Goal: Information Seeking & Learning: Check status

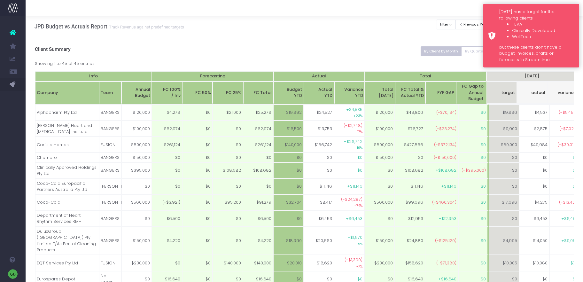
click at [490, 43] on div "Monday has a target for the following clients TEVA Clinically Developed WellTec…" at bounding box center [531, 36] width 96 height 64
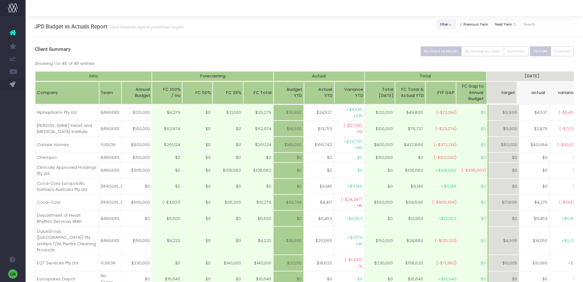
click at [452, 24] on button "filter" at bounding box center [445, 24] width 19 height 10
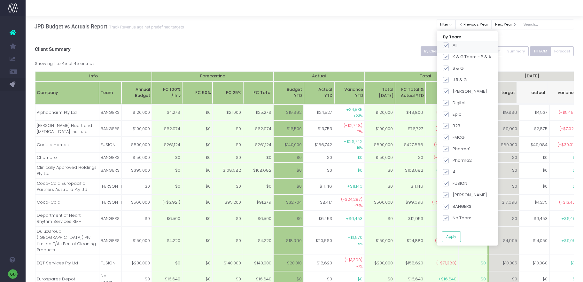
click at [449, 45] on span at bounding box center [446, 45] width 6 height 6
click at [452, 45] on input "All" at bounding box center [454, 44] width 4 height 4
checkbox input "false"
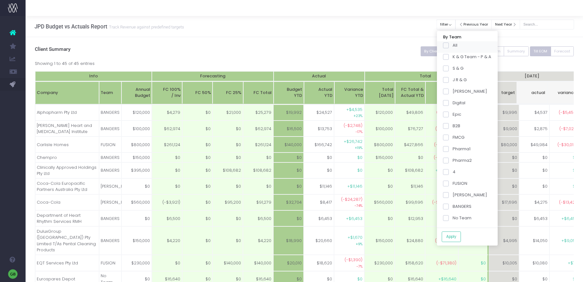
checkbox input "false"
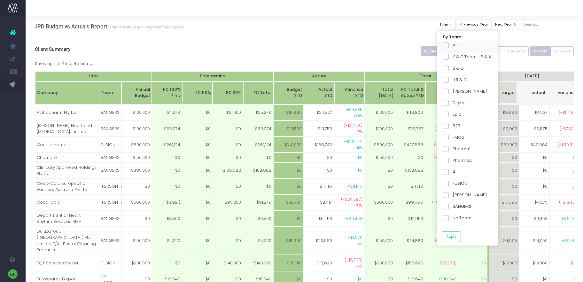
checkbox input "false"
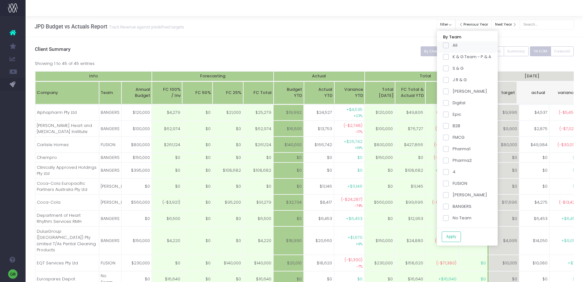
checkbox input "false"
click at [449, 203] on span at bounding box center [446, 206] width 6 height 6
click at [452, 203] on input "BANGERS" at bounding box center [454, 205] width 4 height 4
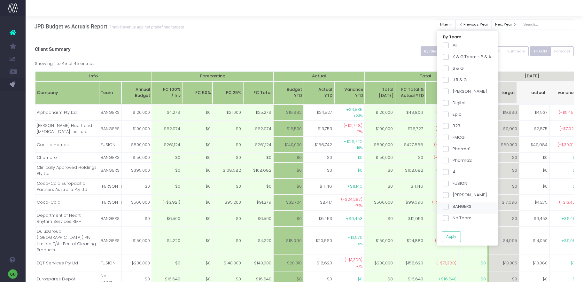
checkbox input "true"
click at [449, 158] on span at bounding box center [446, 160] width 6 height 6
click at [452, 158] on input "Pharma2" at bounding box center [454, 159] width 4 height 4
checkbox input "true"
click at [459, 235] on button "Apply" at bounding box center [450, 236] width 19 height 11
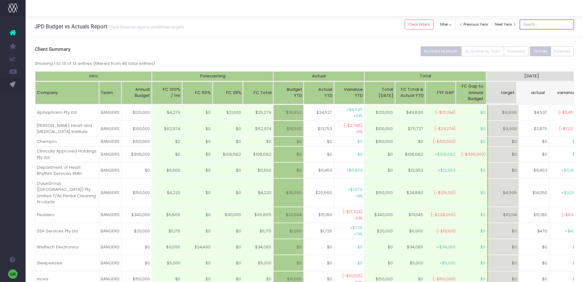
click at [543, 23] on input "text" at bounding box center [546, 24] width 54 height 10
drag, startPoint x: 371, startPoint y: 39, endPoint x: 376, endPoint y: 39, distance: 4.8
click at [372, 39] on div "By Client by Month By Quarter by Team Summary Till EOM Forecast Client Summary …" at bounding box center [304, 199] width 557 height 325
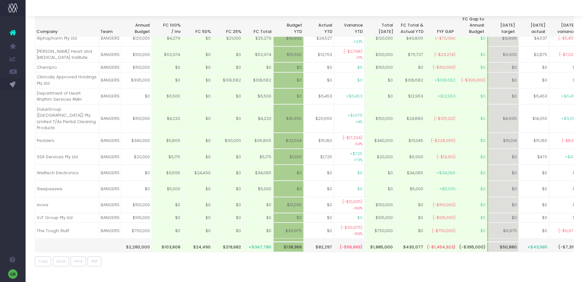
scroll to position [73, 0]
click at [51, 135] on td "Pedders" at bounding box center [67, 141] width 64 height 16
click at [40, 133] on td "Pedders" at bounding box center [67, 141] width 64 height 16
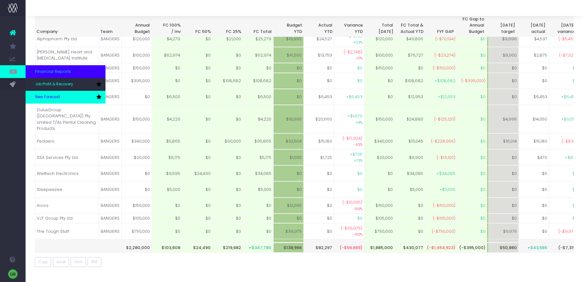
click at [35, 95] on link "New Forecast" at bounding box center [66, 97] width 80 height 13
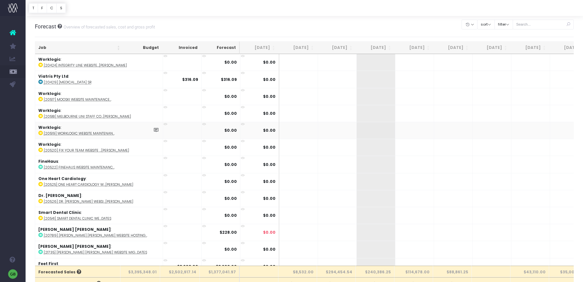
scroll to position [0, 1]
click at [493, 24] on button "sort" at bounding box center [486, 24] width 18 height 10
click at [477, 24] on button "button" at bounding box center [469, 24] width 16 height 10
click at [383, 21] on div "Forecast Overview of forecasted sales, cost and gross profit Clear Filters Hide…" at bounding box center [304, 26] width 539 height 21
click at [527, 25] on input "text" at bounding box center [542, 24] width 61 height 10
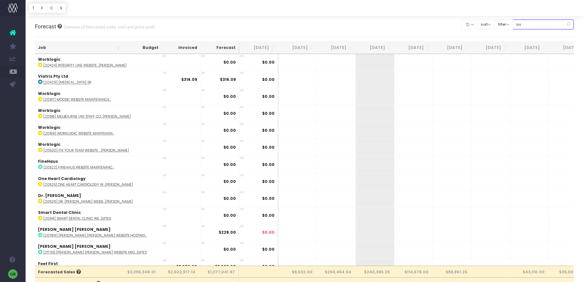
type input "ipa"
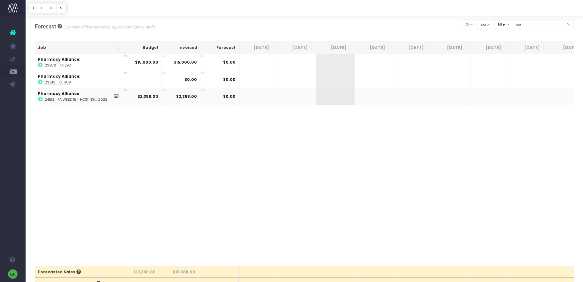
click at [82, 98] on abbr "[24182] IPA Website - Hosting,... 2025" at bounding box center [75, 99] width 64 height 5
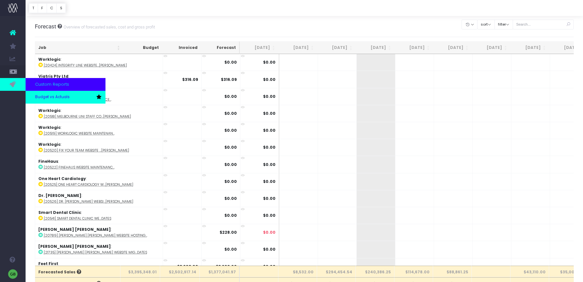
click at [77, 96] on link "Budget vs Actuals" at bounding box center [66, 97] width 80 height 13
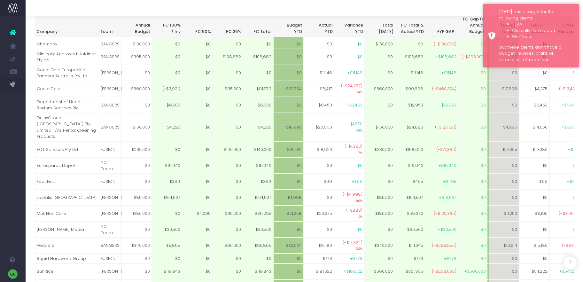
scroll to position [114, 0]
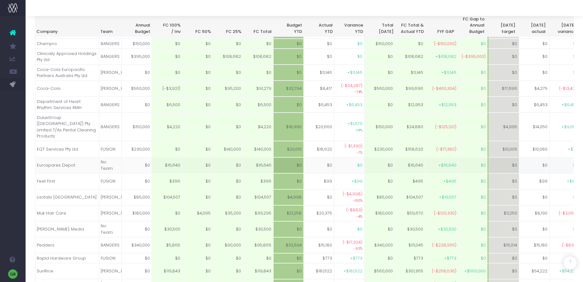
click at [111, 159] on td "No Team" at bounding box center [110, 165] width 22 height 16
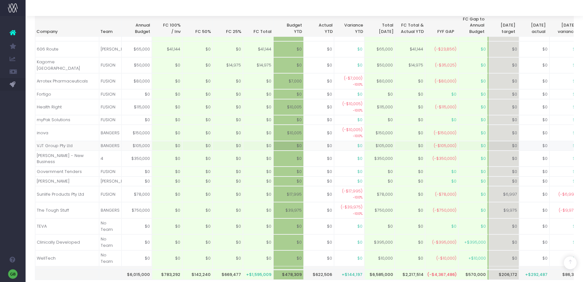
scroll to position [524, 0]
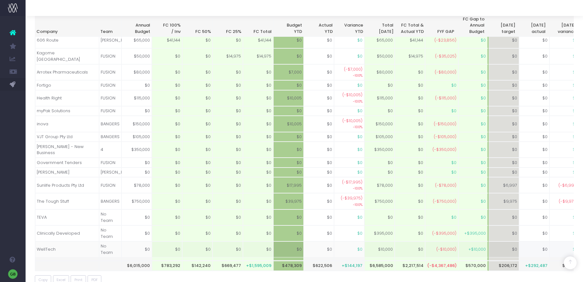
click at [147, 241] on td "$0" at bounding box center [136, 249] width 30 height 16
click at [142, 241] on td "$0" at bounding box center [136, 249] width 30 height 16
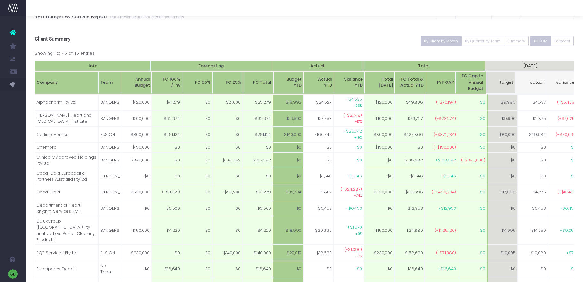
scroll to position [0, 0]
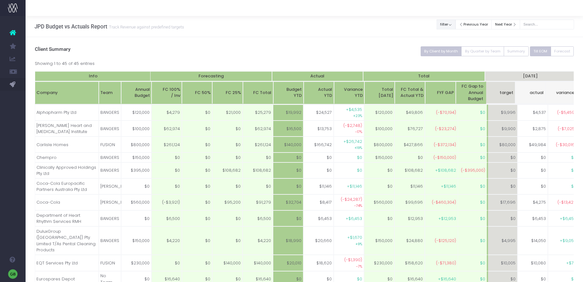
click at [454, 27] on button "filter" at bounding box center [445, 24] width 19 height 10
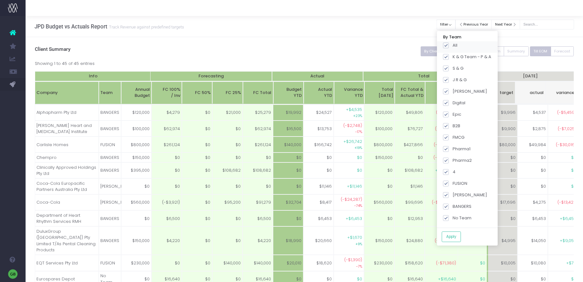
click at [449, 45] on span at bounding box center [446, 45] width 6 height 6
click at [452, 45] on input "All" at bounding box center [454, 44] width 4 height 4
checkbox input "false"
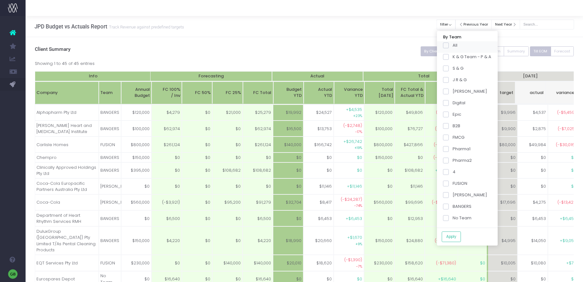
checkbox input "false"
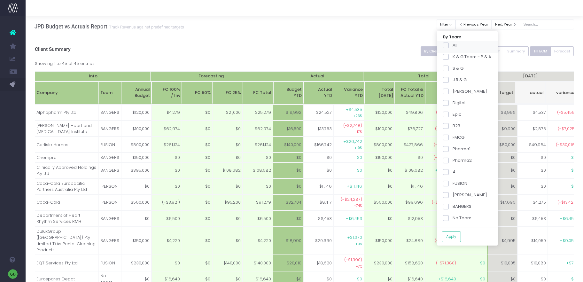
checkbox input "false"
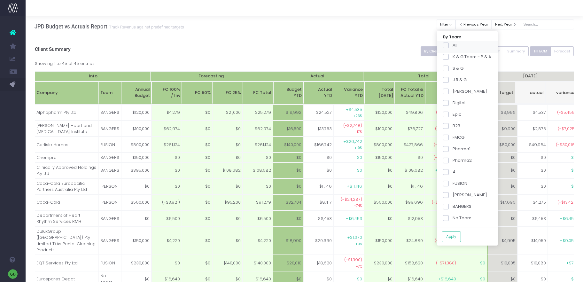
checkbox input "false"
click at [449, 158] on span at bounding box center [446, 160] width 6 height 6
click at [452, 158] on input "Pharma2" at bounding box center [454, 159] width 4 height 4
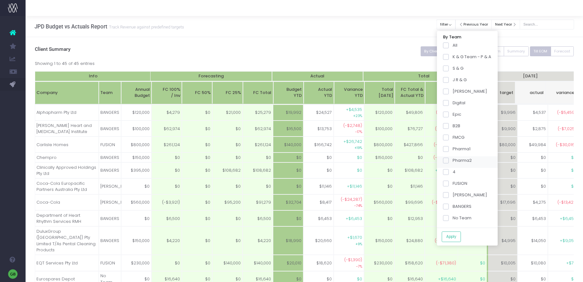
checkbox input "true"
drag, startPoint x: 449, startPoint y: 206, endPoint x: 461, endPoint y: 245, distance: 40.8
click at [449, 206] on span at bounding box center [446, 206] width 6 height 6
click at [452, 206] on input "BANGERS" at bounding box center [454, 205] width 4 height 4
checkbox input "true"
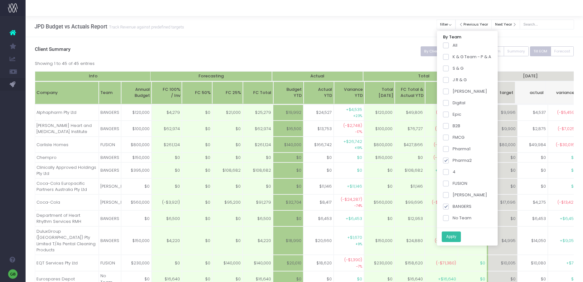
click at [457, 237] on button "Apply" at bounding box center [450, 236] width 19 height 11
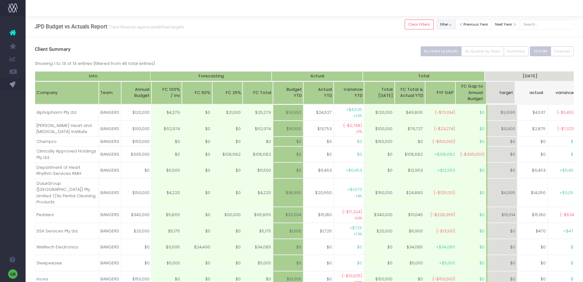
click at [455, 25] on button "filter" at bounding box center [445, 24] width 19 height 10
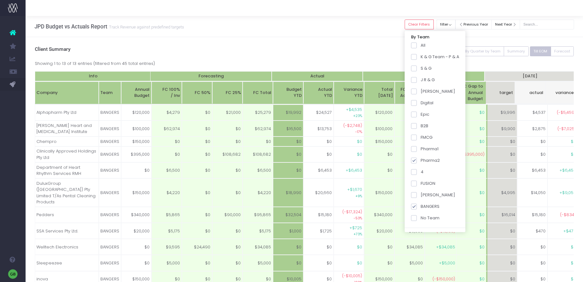
click at [387, 34] on div "JPD Budget vs Actuals Report Track Revenue against predefined targets Clear Fil…" at bounding box center [304, 26] width 557 height 21
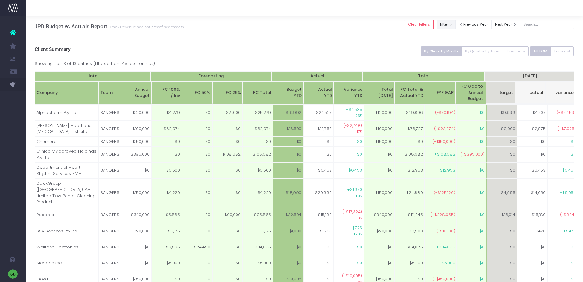
click at [452, 23] on button "filter" at bounding box center [445, 24] width 19 height 10
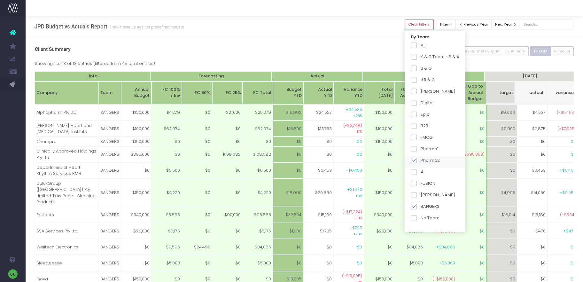
click at [417, 157] on span at bounding box center [414, 160] width 6 height 6
click at [420, 157] on input "Pharma2" at bounding box center [422, 159] width 4 height 4
checkbox input "false"
click at [417, 206] on span at bounding box center [414, 206] width 6 height 6
click at [420, 206] on input "BANGERS" at bounding box center [422, 205] width 4 height 4
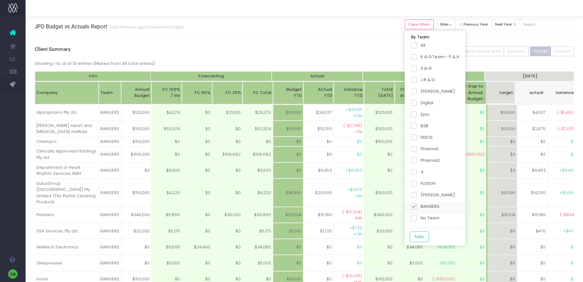
checkbox input "false"
click at [418, 186] on label "FUSION" at bounding box center [423, 183] width 24 height 6
click at [420, 184] on input "FUSION" at bounding box center [422, 182] width 4 height 4
click at [429, 237] on button "Apply" at bounding box center [419, 236] width 19 height 11
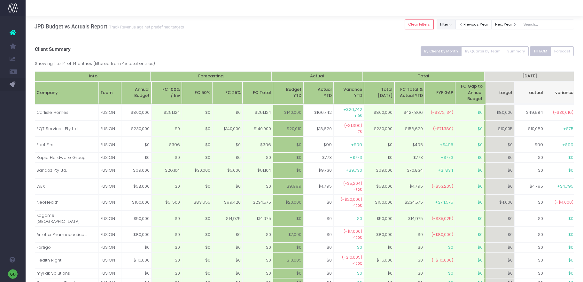
click at [455, 24] on button "filter" at bounding box center [445, 24] width 19 height 10
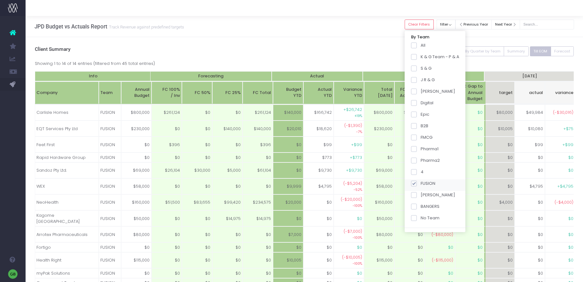
click at [417, 182] on span at bounding box center [414, 183] width 6 height 6
click at [420, 182] on input "FUSION" at bounding box center [422, 182] width 4 height 4
checkbox input "false"
click at [417, 193] on span at bounding box center [414, 195] width 6 height 6
click at [420, 193] on input "SPICE Girls" at bounding box center [422, 194] width 4 height 4
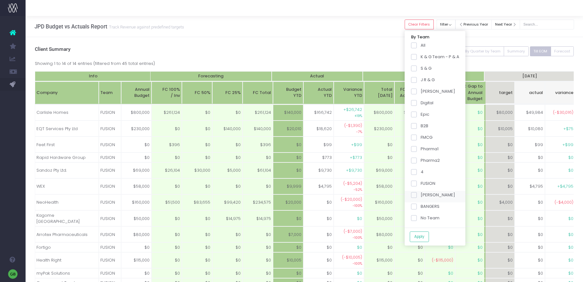
checkbox input "true"
click at [428, 235] on button "Apply" at bounding box center [419, 236] width 19 height 11
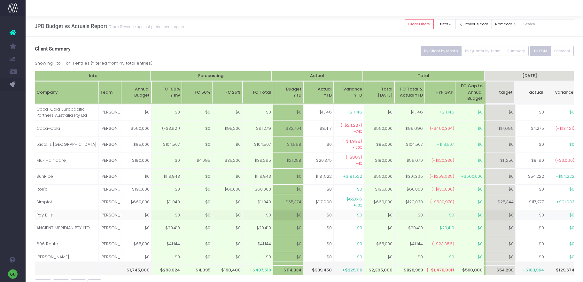
scroll to position [48, 0]
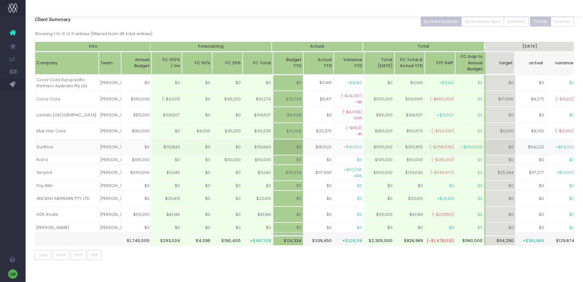
click at [147, 139] on td "$0" at bounding box center [136, 147] width 30 height 16
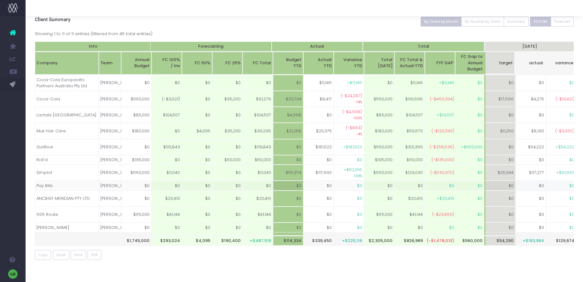
click at [141, 180] on td "$0" at bounding box center [136, 185] width 30 height 10
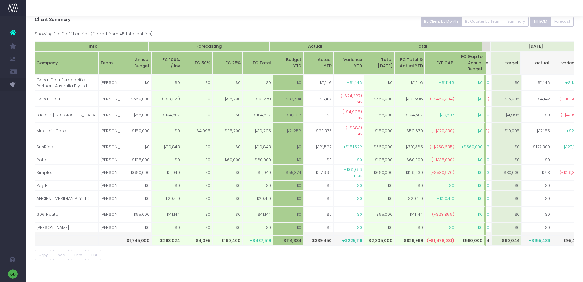
scroll to position [0, 87]
